Goal: Book appointment/travel/reservation

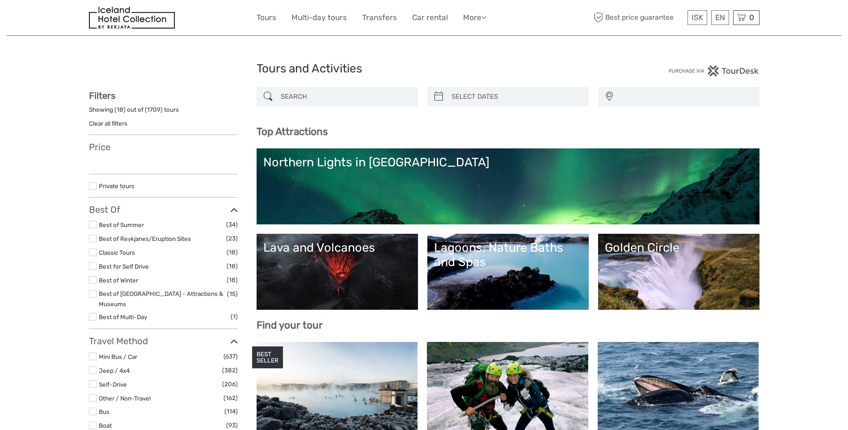
select select
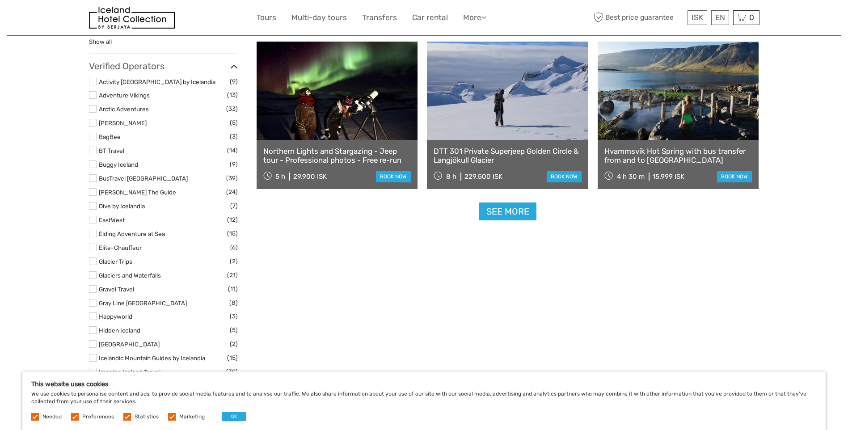
scroll to position [1121, 0]
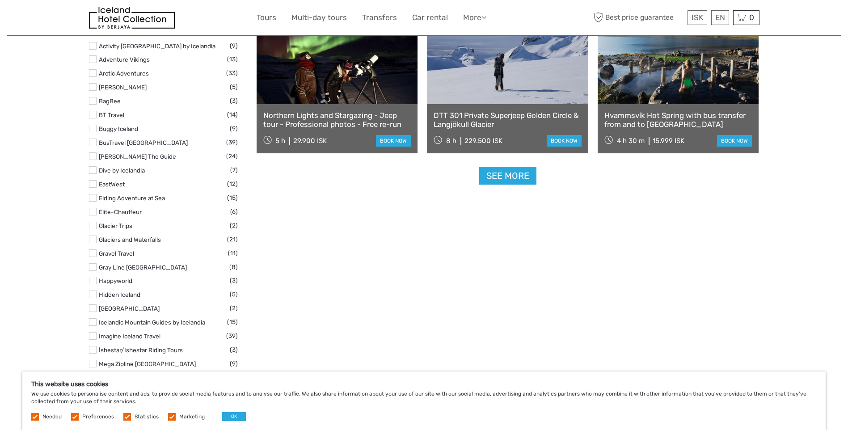
click at [124, 291] on link "Hidden Iceland" at bounding box center [120, 294] width 42 height 7
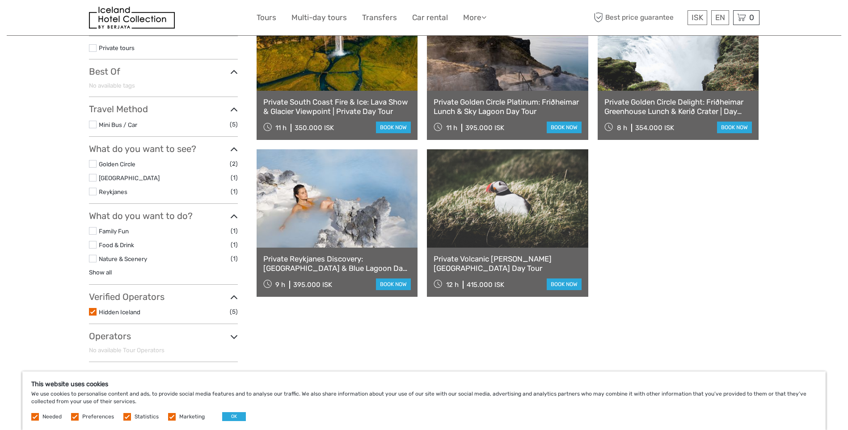
scroll to position [164, 0]
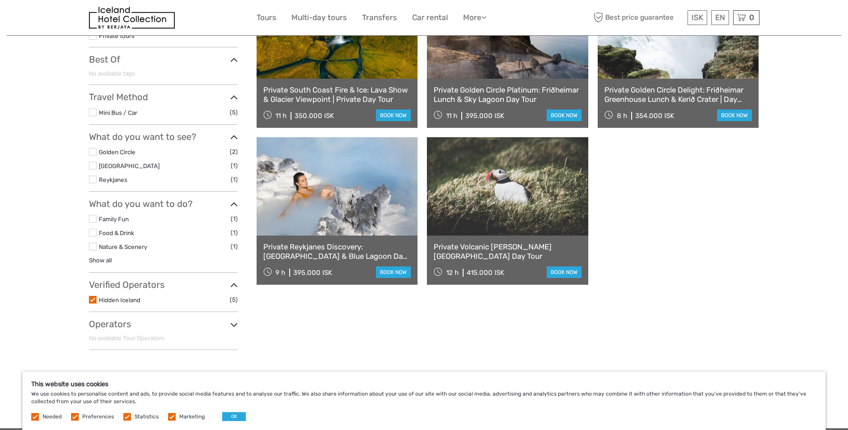
click at [501, 244] on link "Private Volcanic [PERSON_NAME][GEOGRAPHIC_DATA] Day Tour" at bounding box center [508, 251] width 148 height 18
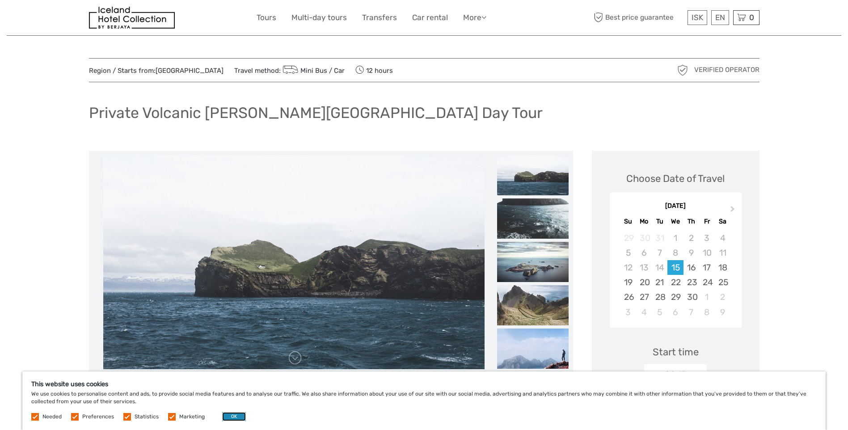
click at [231, 414] on button "OK" at bounding box center [234, 416] width 24 height 9
